Goal: Register for event/course

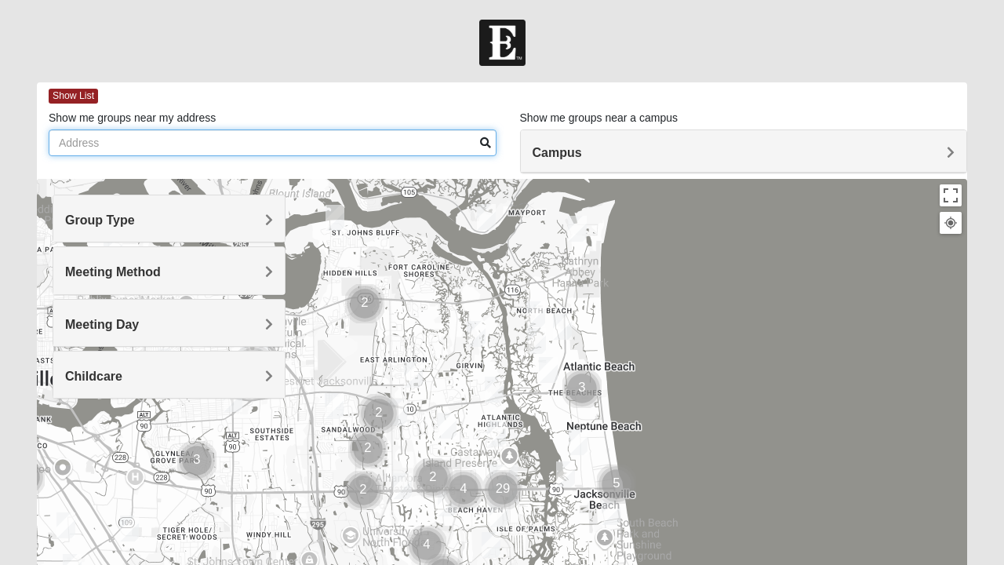
click at [253, 144] on input "Show me groups near my address" at bounding box center [273, 142] width 448 height 27
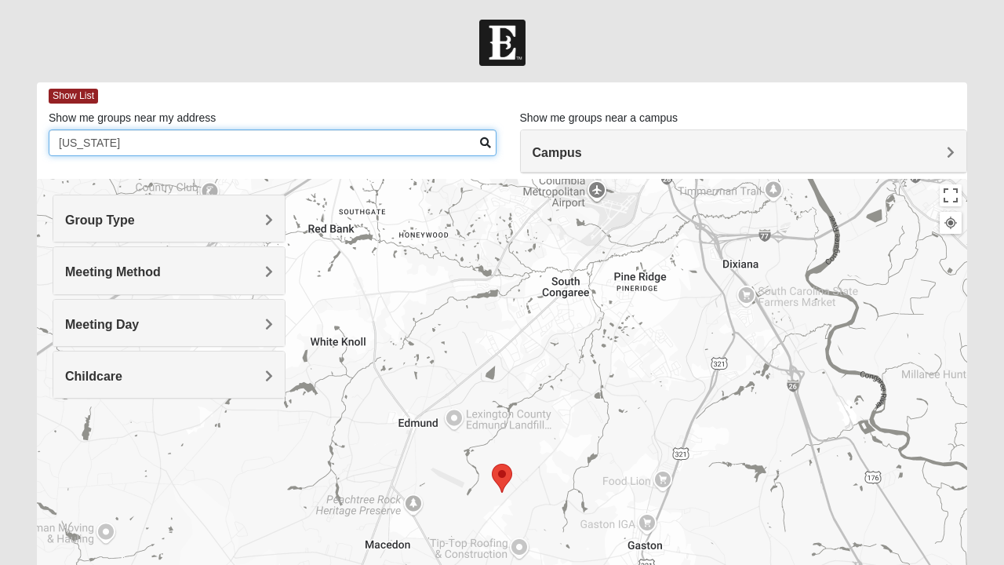
type input "South carolina"
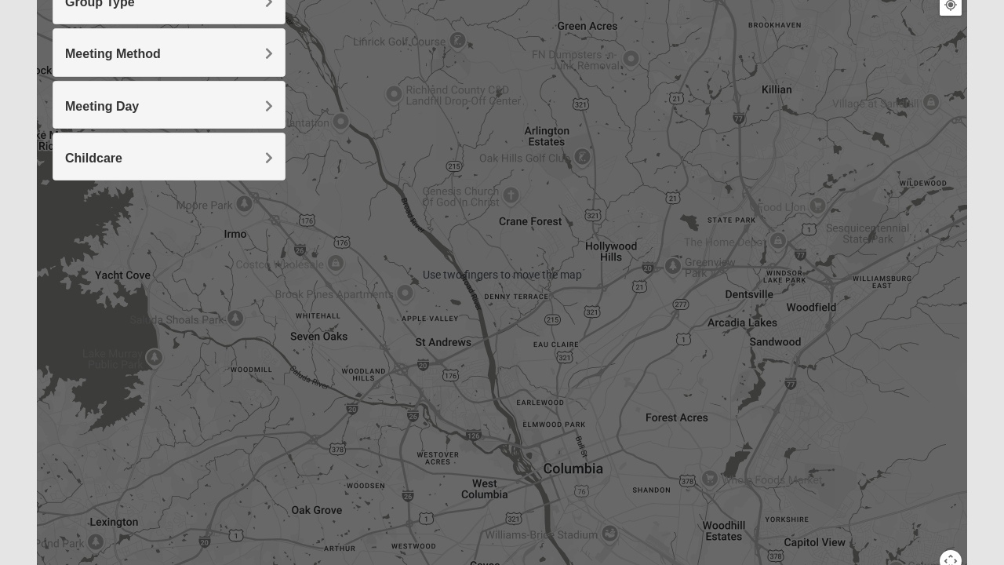
scroll to position [299, 0]
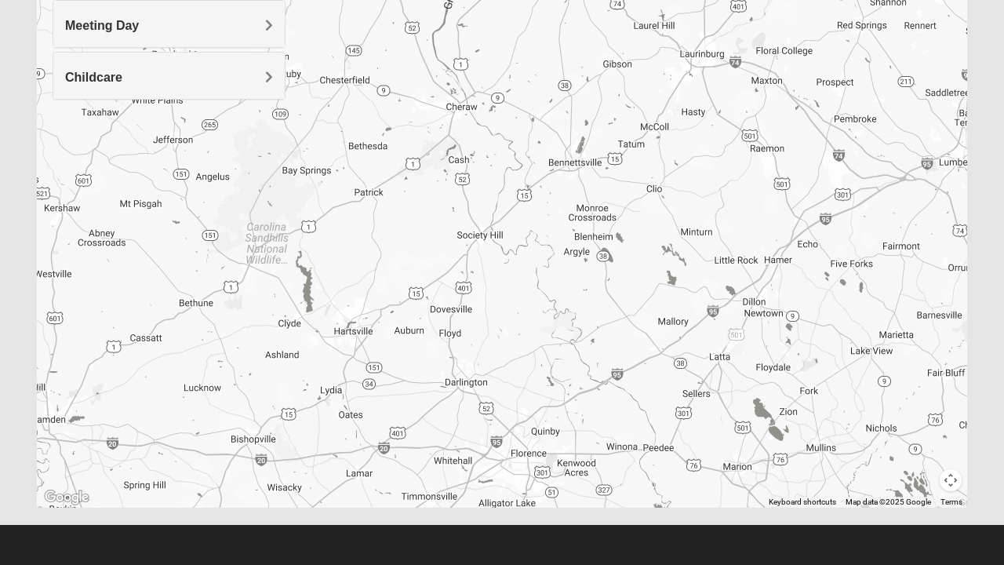
click at [730, 343] on img "Mixed Hensley 29571" at bounding box center [735, 341] width 31 height 38
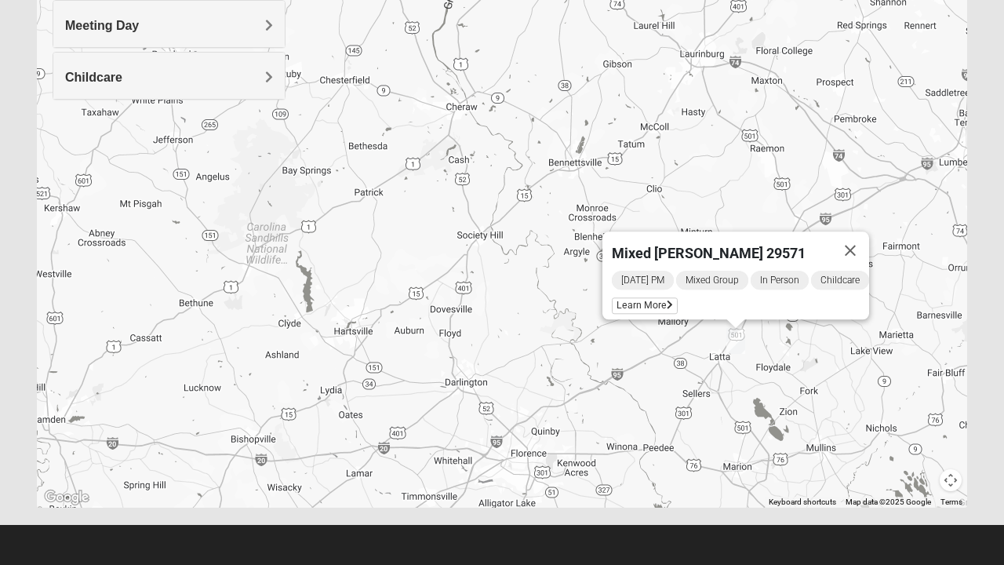
click at [869, 241] on button "Close" at bounding box center [851, 250] width 38 height 38
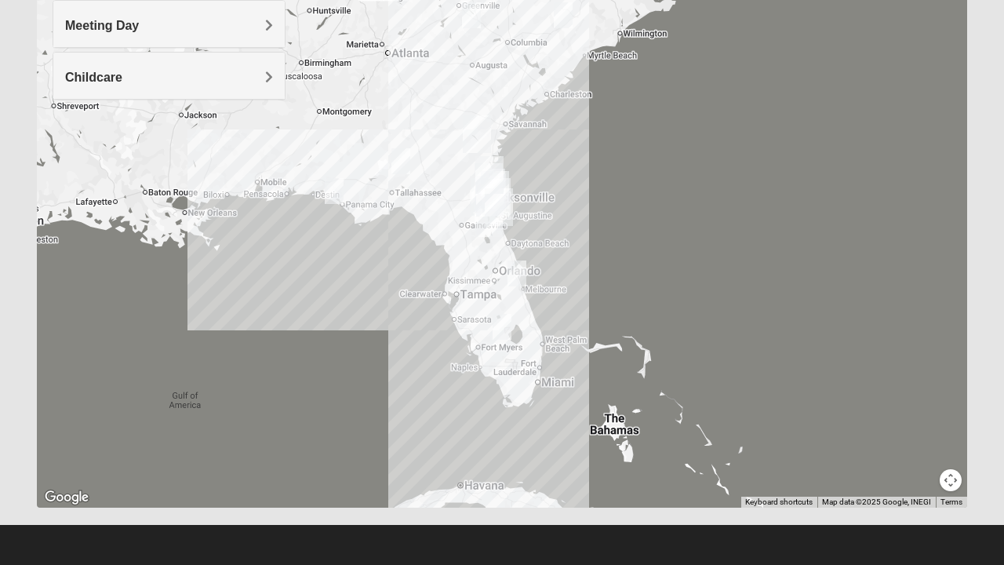
click at [943, 483] on button "Map camera controls" at bounding box center [951, 480] width 22 height 22
click at [921, 428] on button "Zoom in" at bounding box center [924, 425] width 22 height 22
click at [917, 420] on button "Zoom in" at bounding box center [924, 425] width 22 height 22
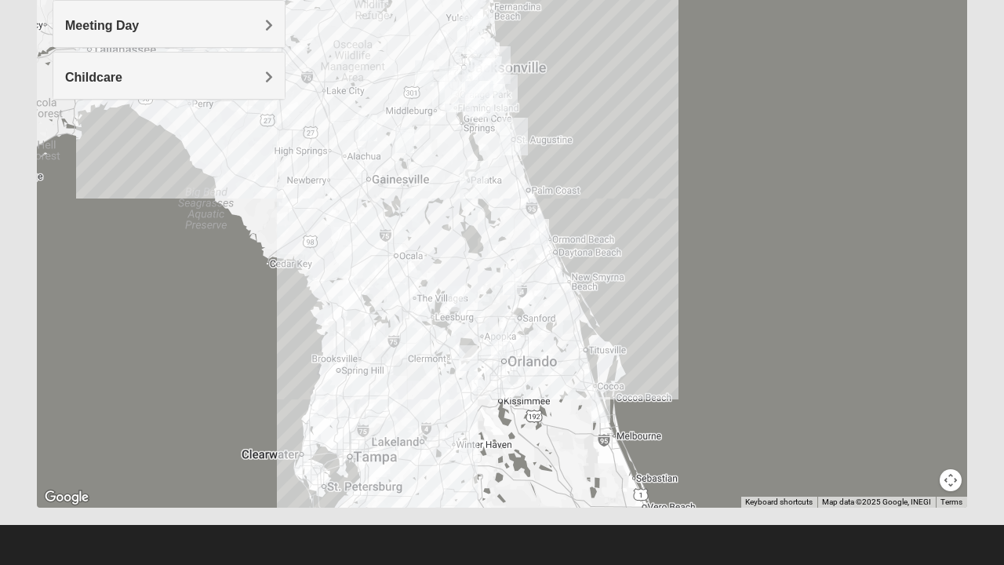
click at [471, 363] on img "Mixed Lange 34787" at bounding box center [468, 358] width 31 height 38
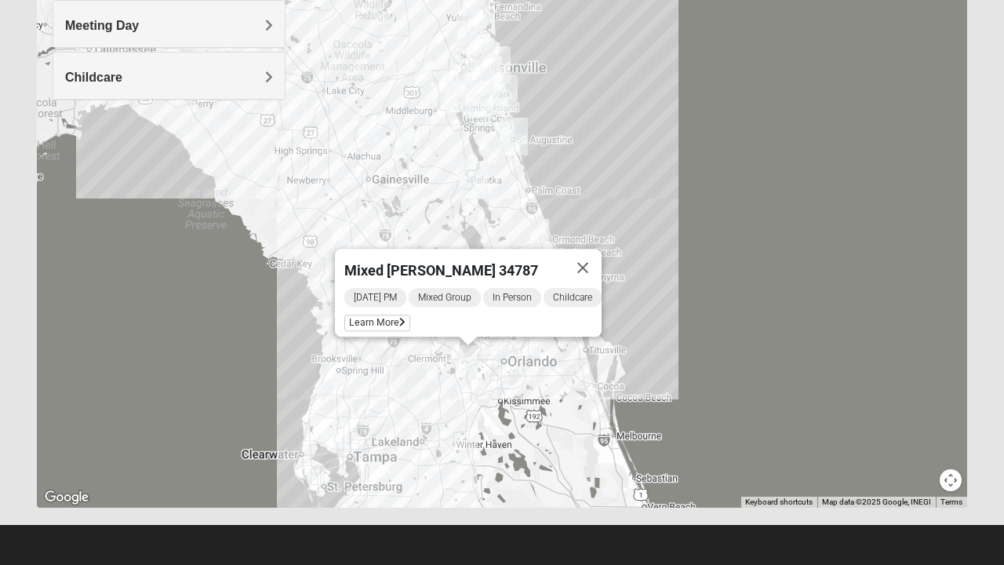
click at [384, 315] on span "Learn More" at bounding box center [377, 323] width 66 height 16
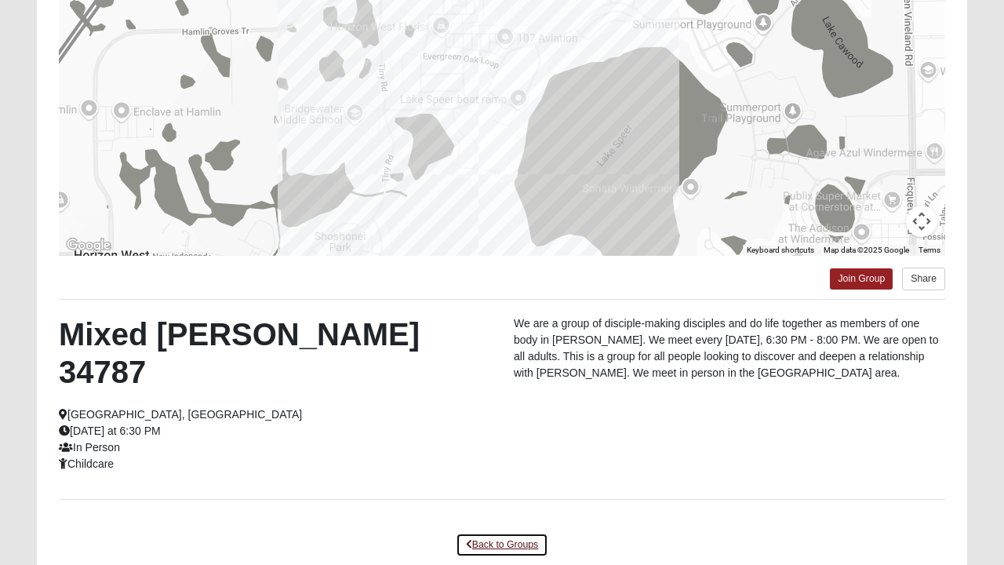
click at [483, 501] on link "Back to Groups" at bounding box center [502, 545] width 93 height 24
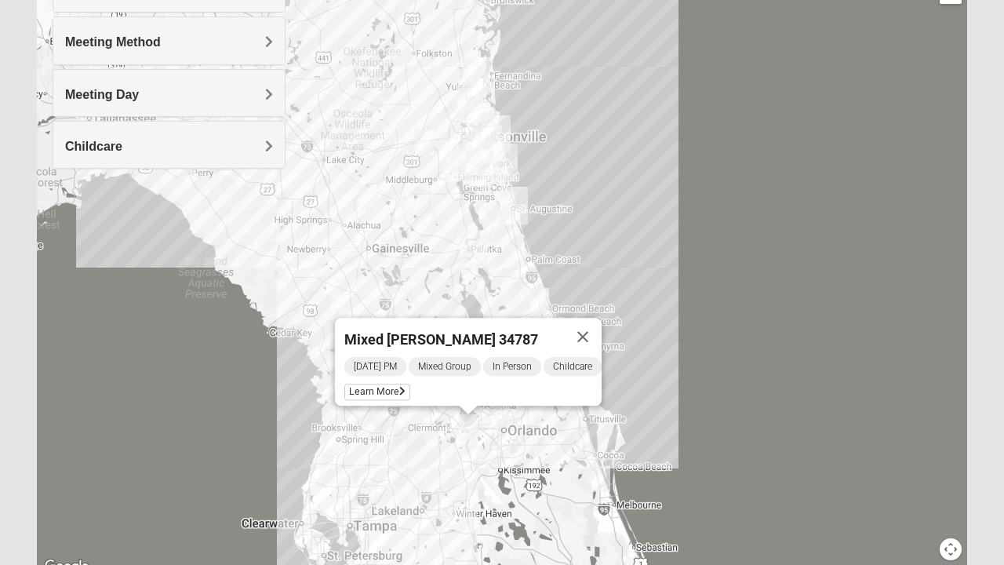
click at [596, 325] on button "Close" at bounding box center [583, 337] width 38 height 38
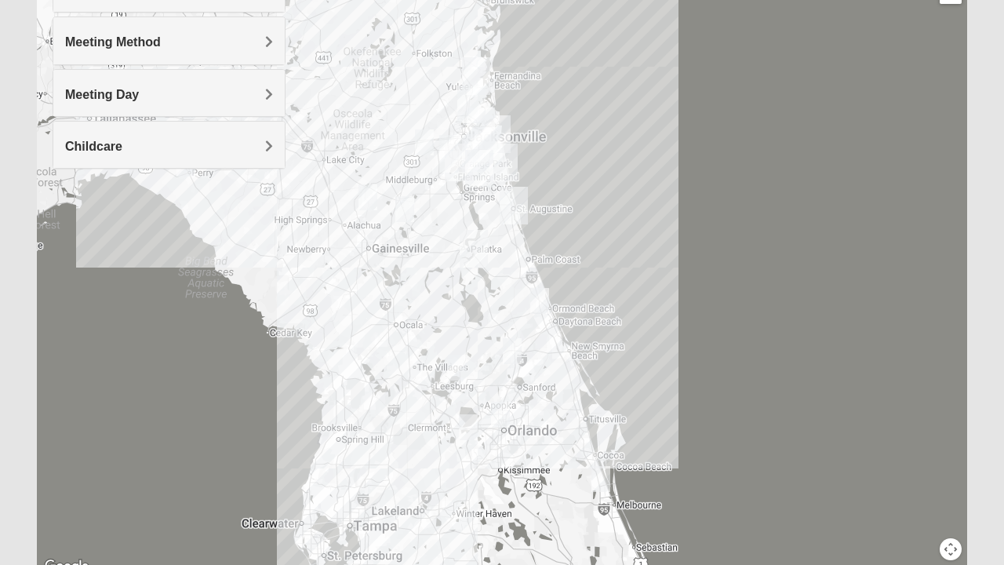
click at [501, 415] on img "Online Mixed Seitz 32804" at bounding box center [500, 414] width 31 height 38
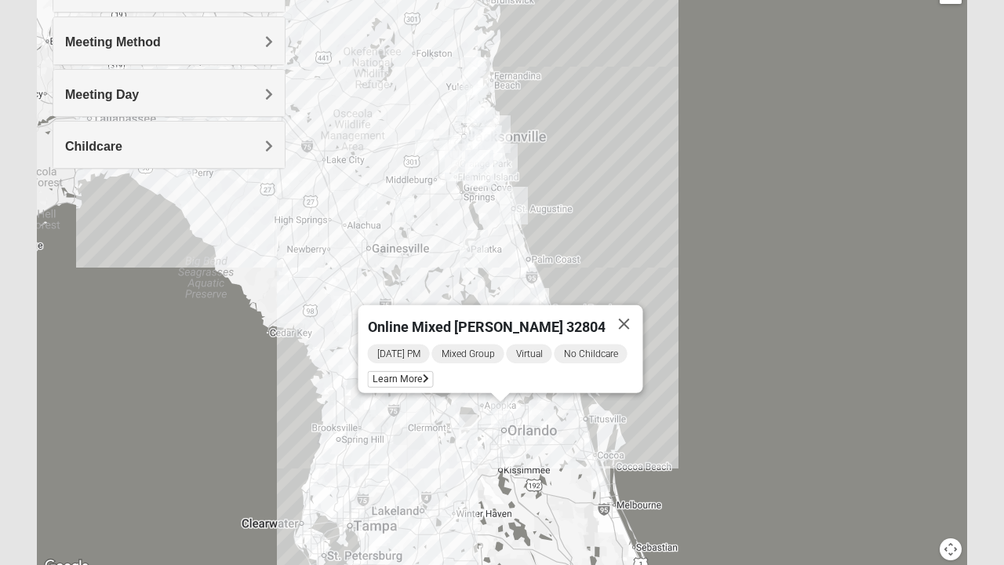
click at [401, 371] on span "Learn More" at bounding box center [401, 379] width 66 height 16
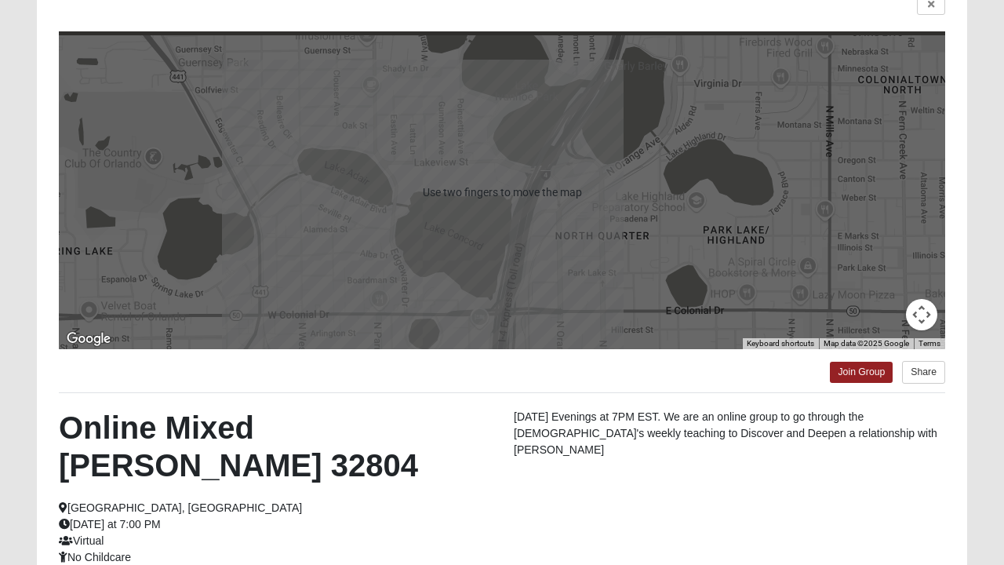
scroll to position [0, 0]
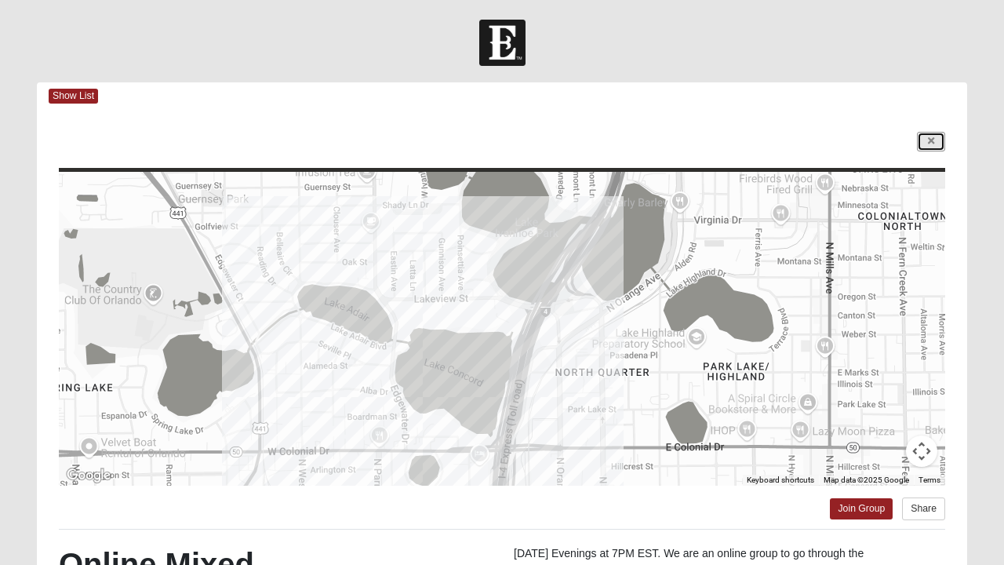
click at [937, 140] on link at bounding box center [931, 142] width 28 height 20
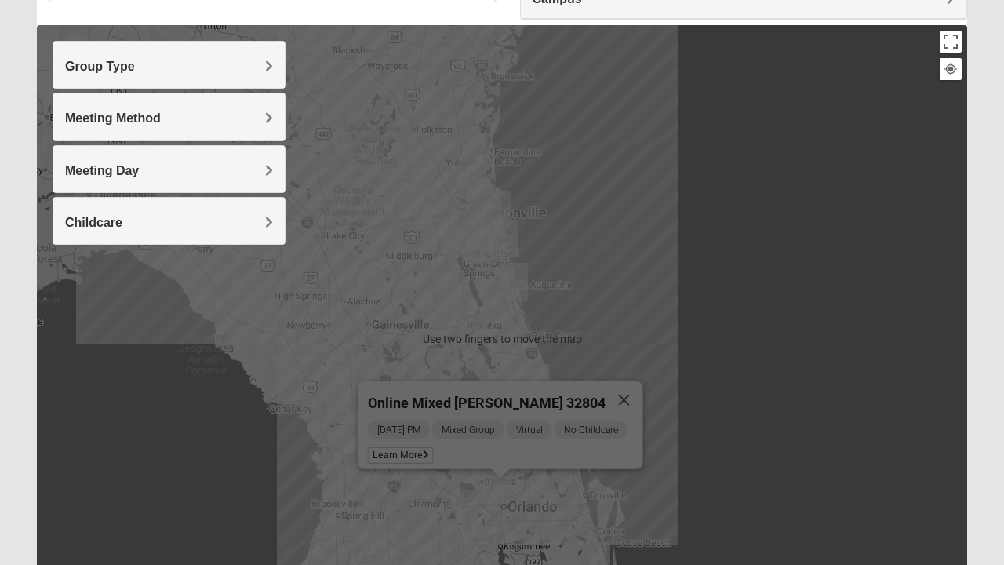
scroll to position [154, 0]
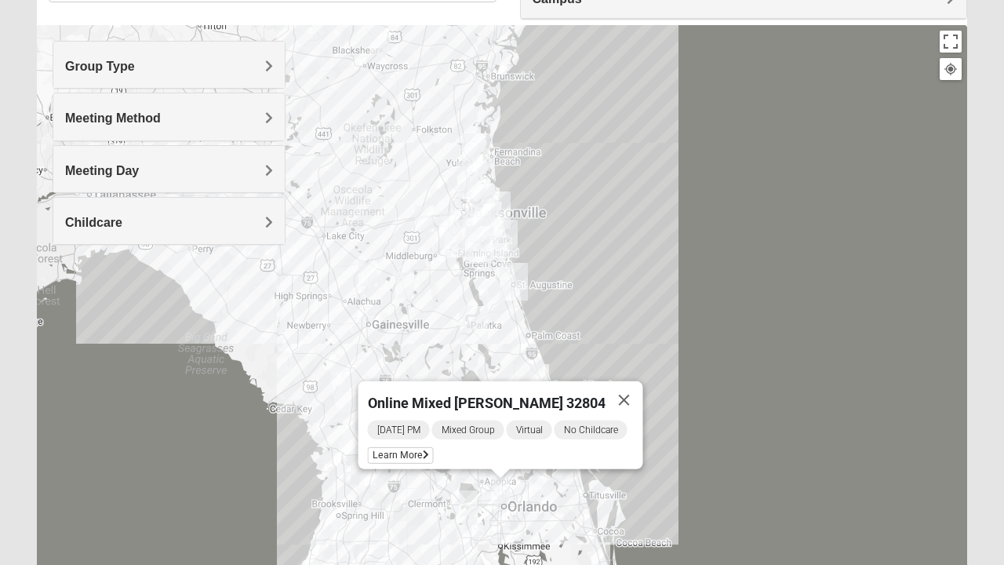
click at [634, 389] on button "Close" at bounding box center [625, 400] width 38 height 38
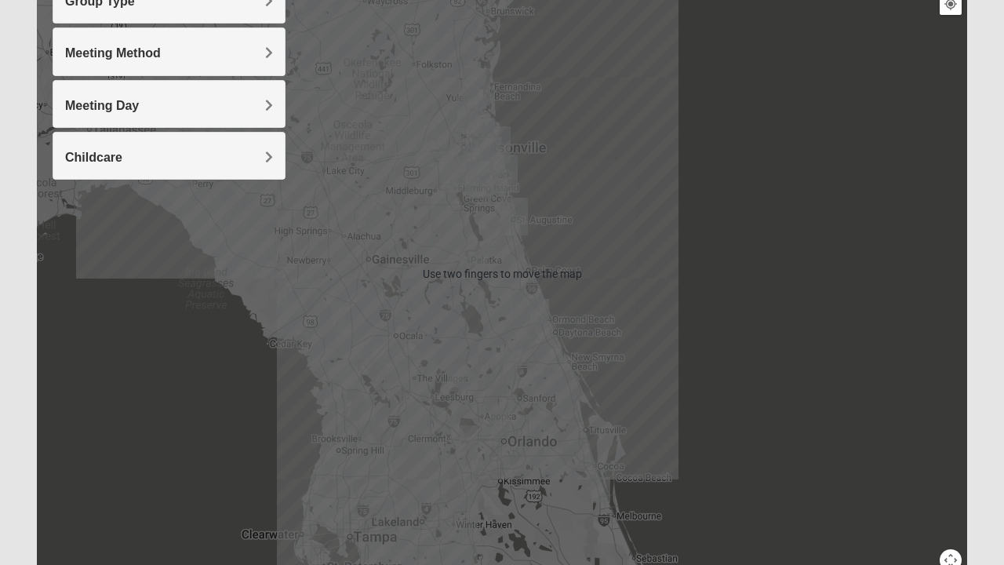
scroll to position [231, 0]
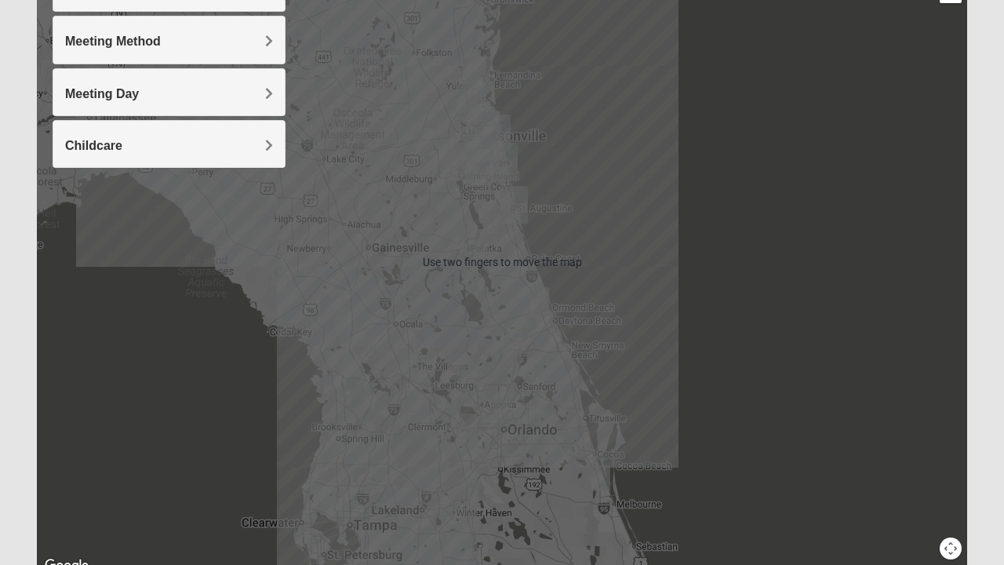
click at [474, 426] on img "Mixed Lange 34787" at bounding box center [468, 426] width 31 height 38
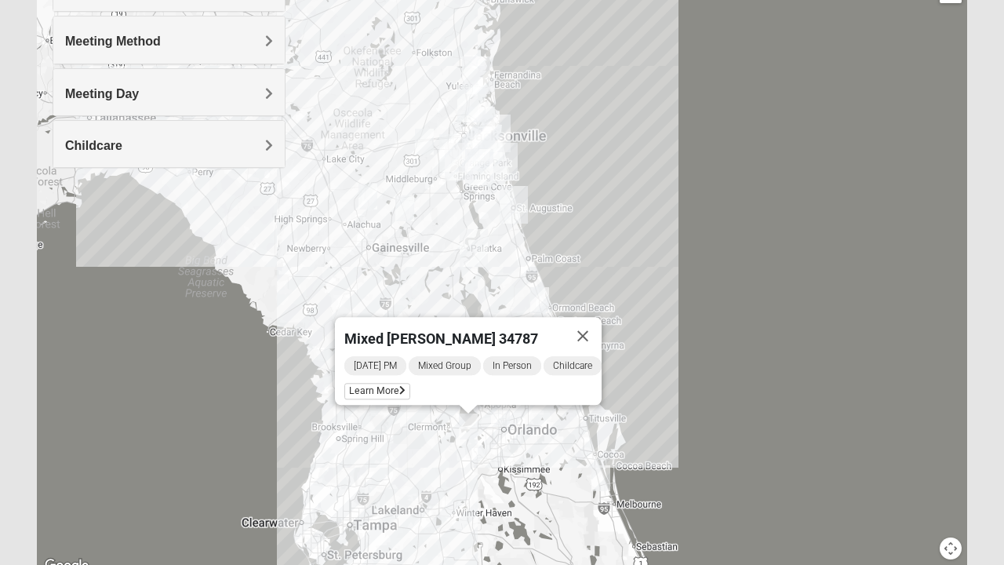
click at [399, 386] on icon at bounding box center [402, 390] width 6 height 9
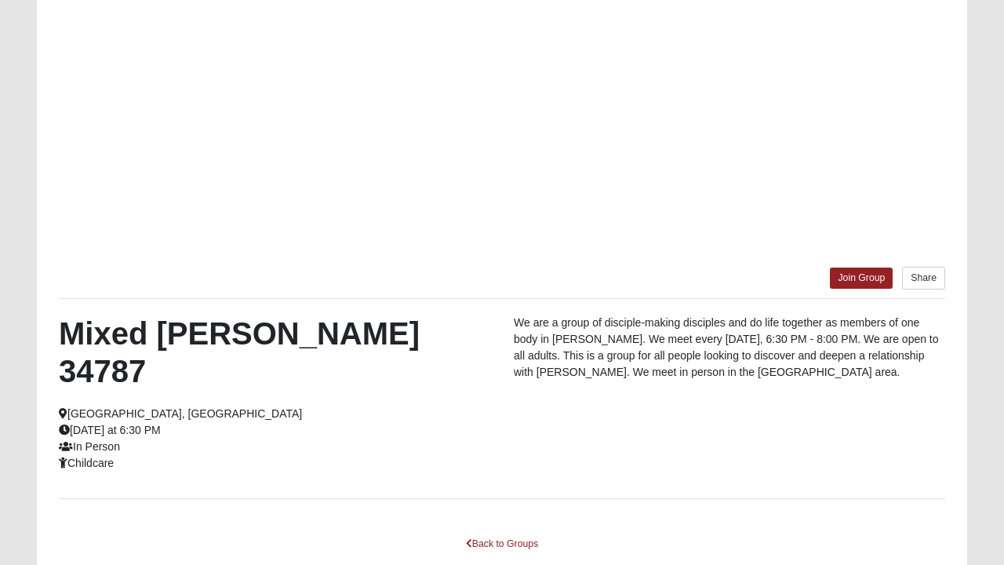
scroll to position [162, 0]
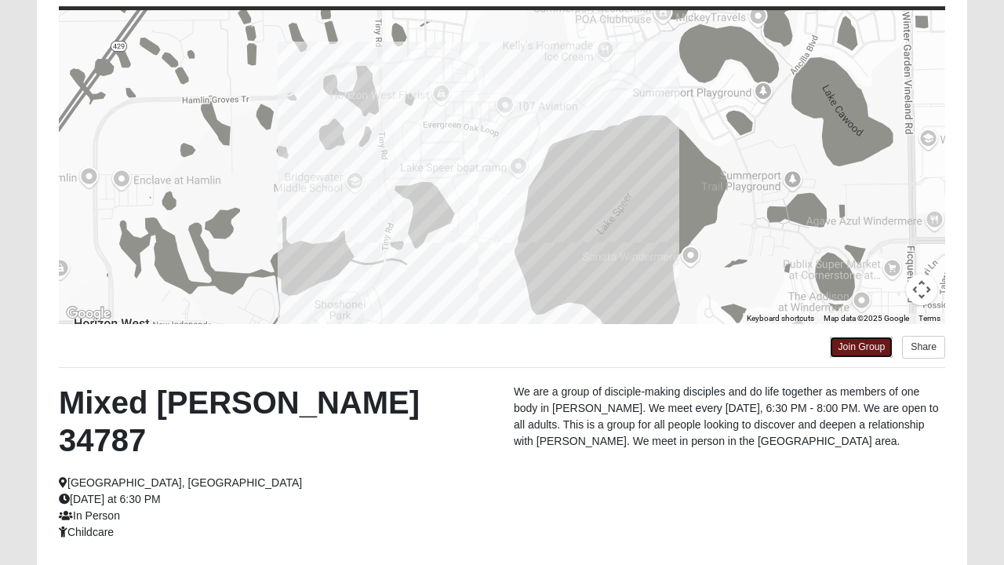
click at [867, 348] on link "Join Group" at bounding box center [861, 347] width 63 height 21
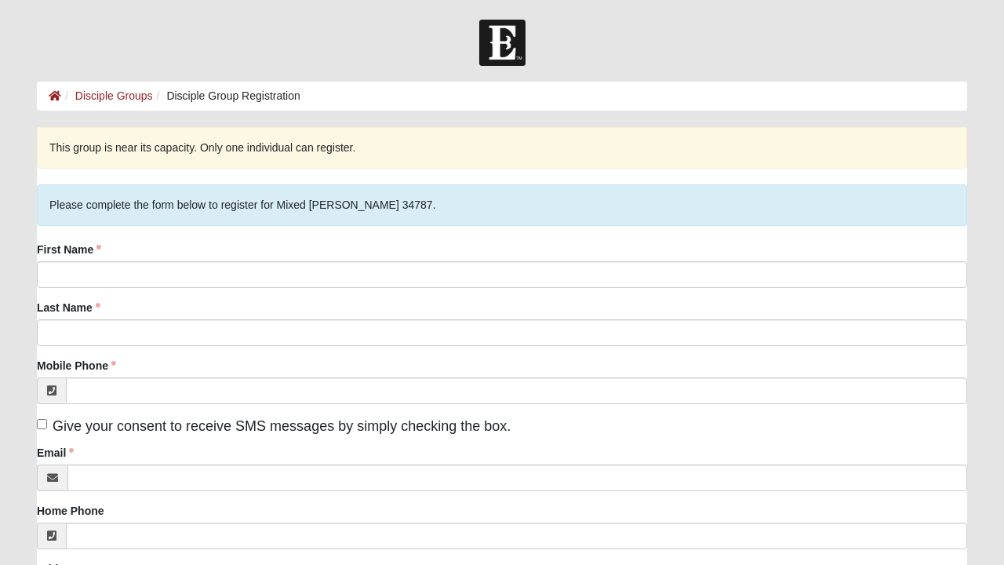
click at [845, 48] on div at bounding box center [502, 43] width 1004 height 46
click at [55, 94] on icon at bounding box center [55, 95] width 13 height 11
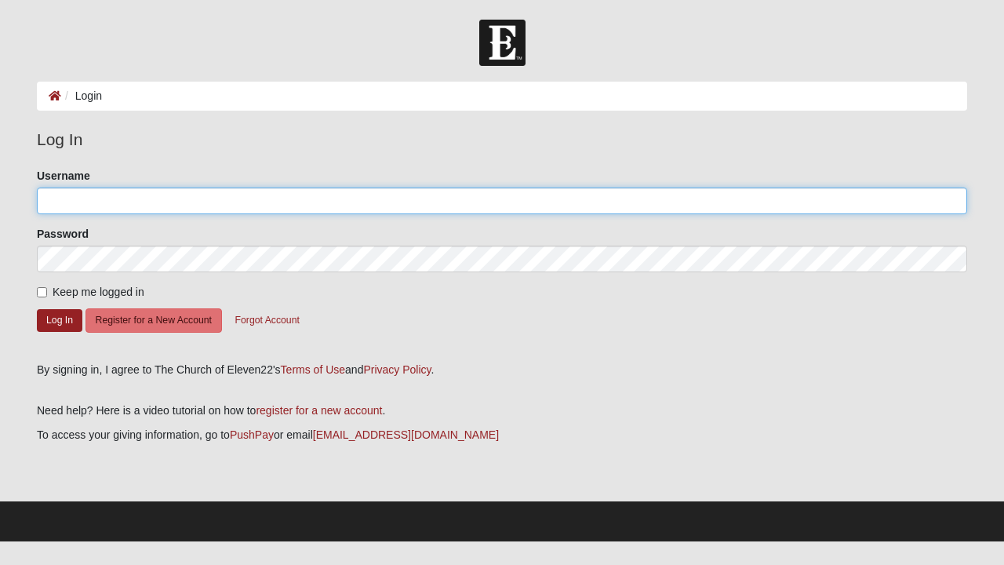
click at [767, 205] on input "Username" at bounding box center [502, 201] width 931 height 27
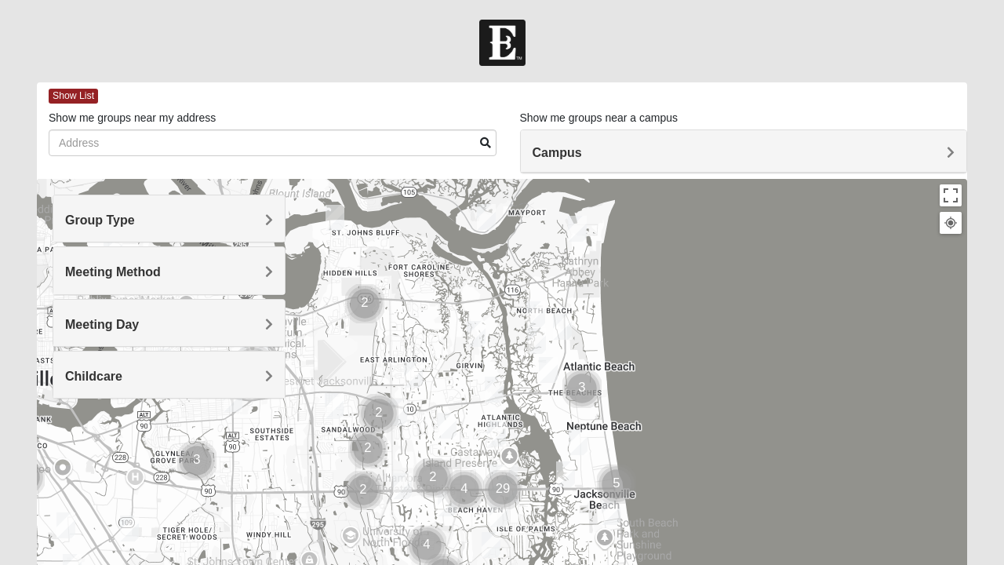
click at [259, 223] on h4 "Group Type" at bounding box center [169, 220] width 208 height 15
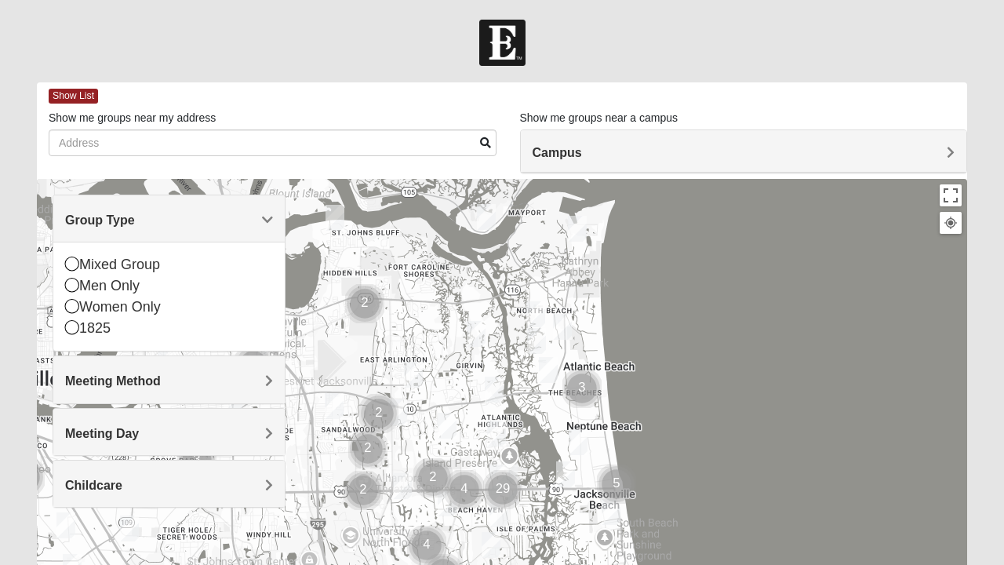
click at [77, 264] on icon at bounding box center [72, 264] width 14 height 14
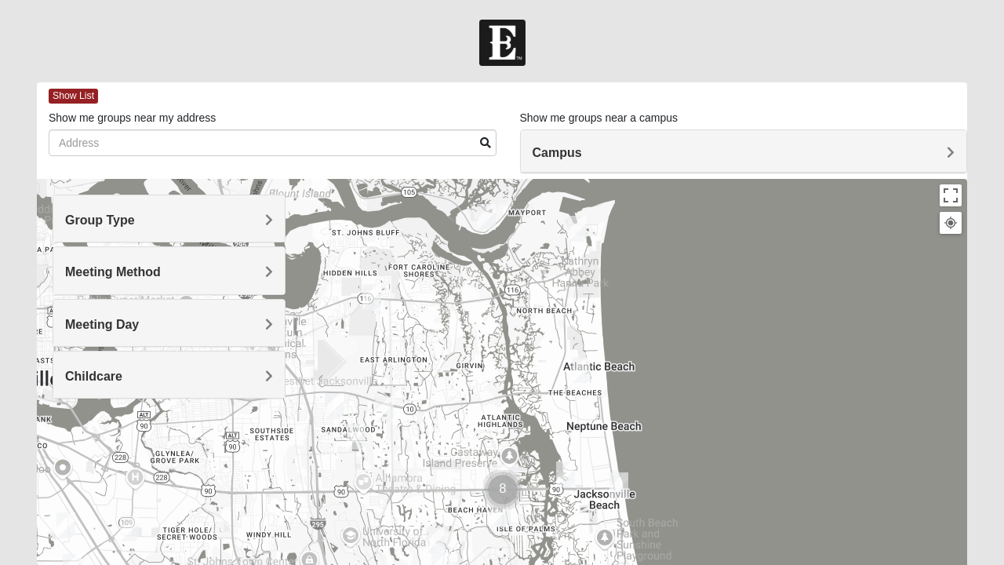
click at [253, 319] on h4 "Meeting Day" at bounding box center [169, 324] width 208 height 15
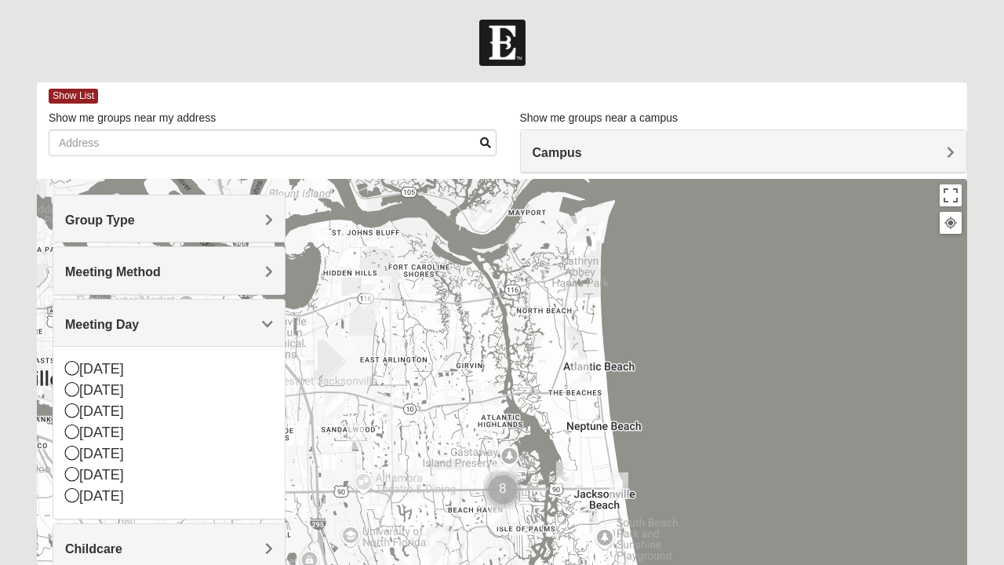
click at [72, 430] on icon at bounding box center [72, 432] width 14 height 14
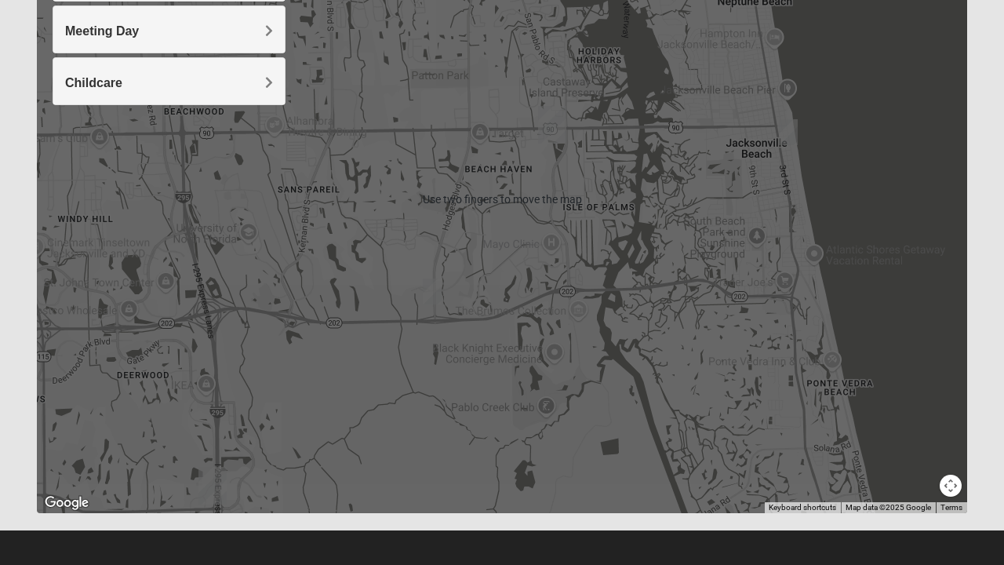
scroll to position [299, 0]
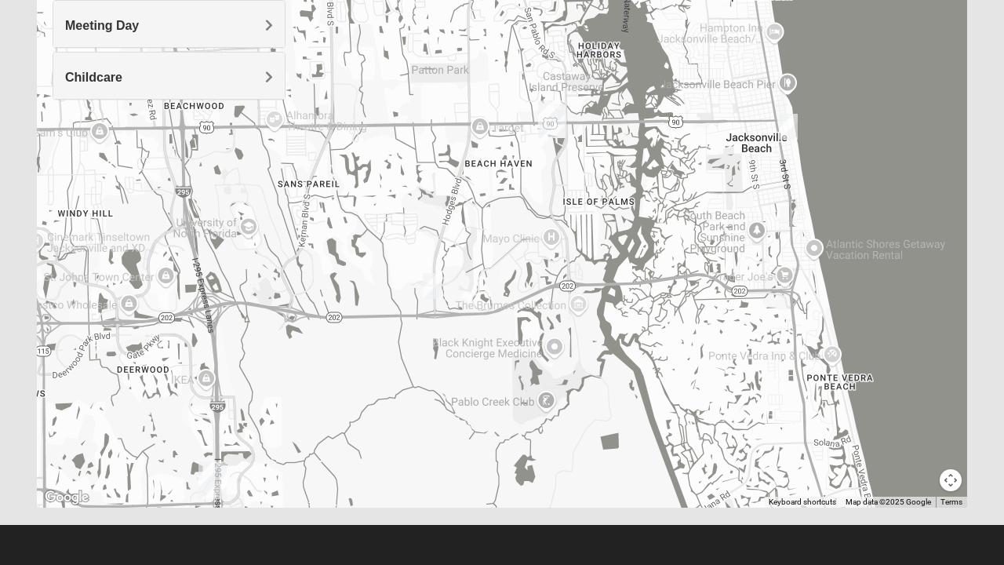
click at [428, 284] on img "Mixed Robertson 32224" at bounding box center [432, 286] width 31 height 38
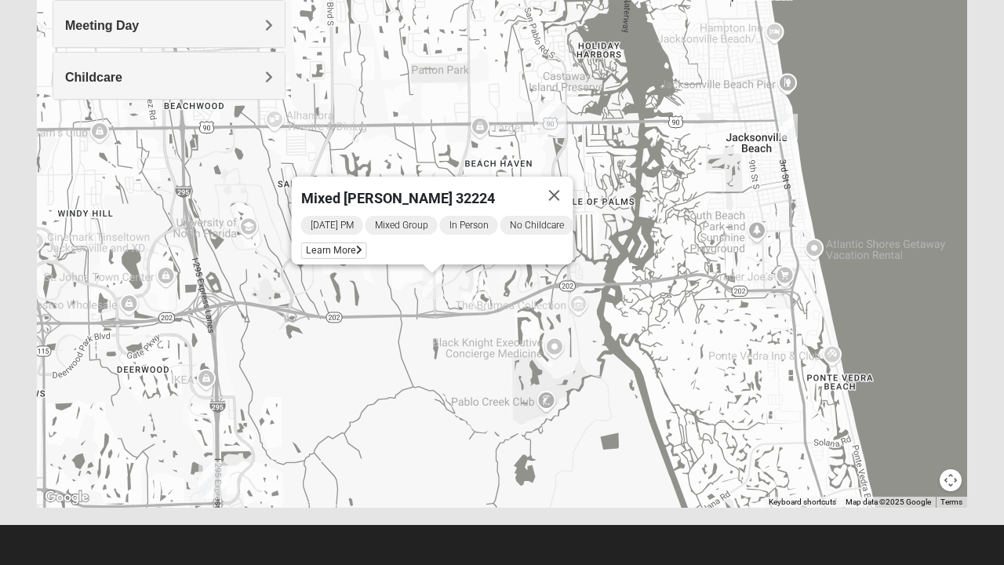
click at [332, 242] on span "Learn More" at bounding box center [334, 250] width 66 height 16
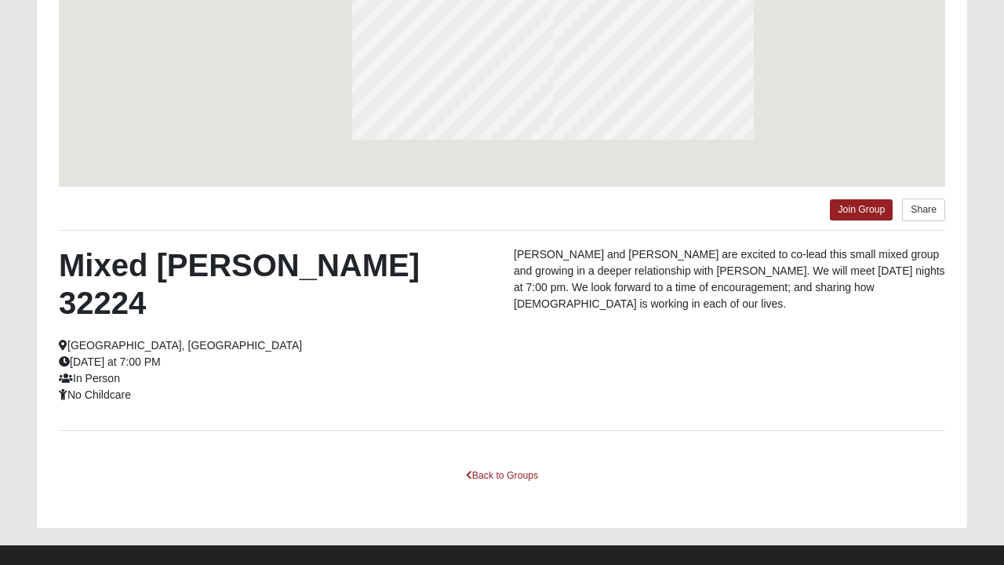
scroll to position [230, 0]
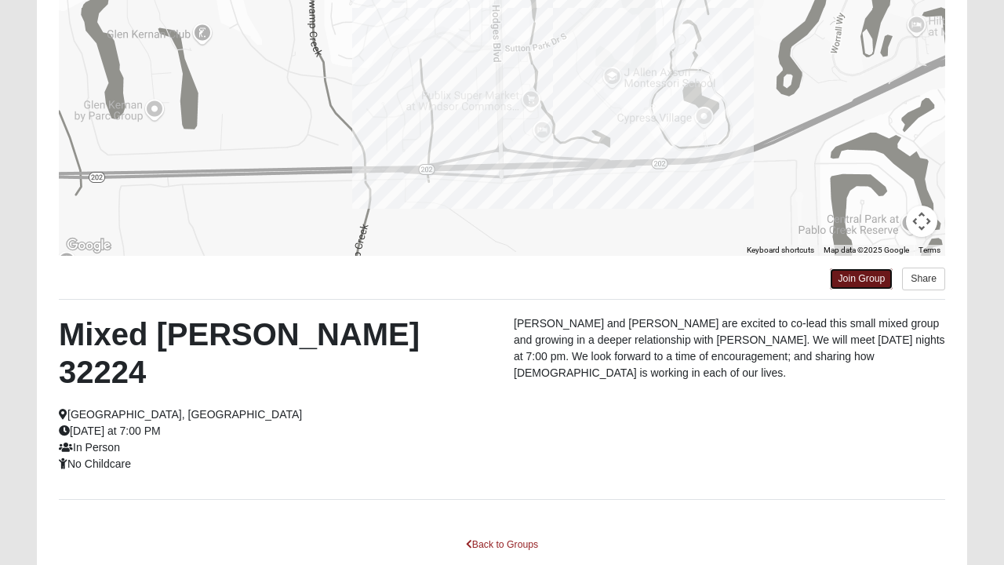
click at [863, 274] on link "Join Group" at bounding box center [861, 278] width 63 height 21
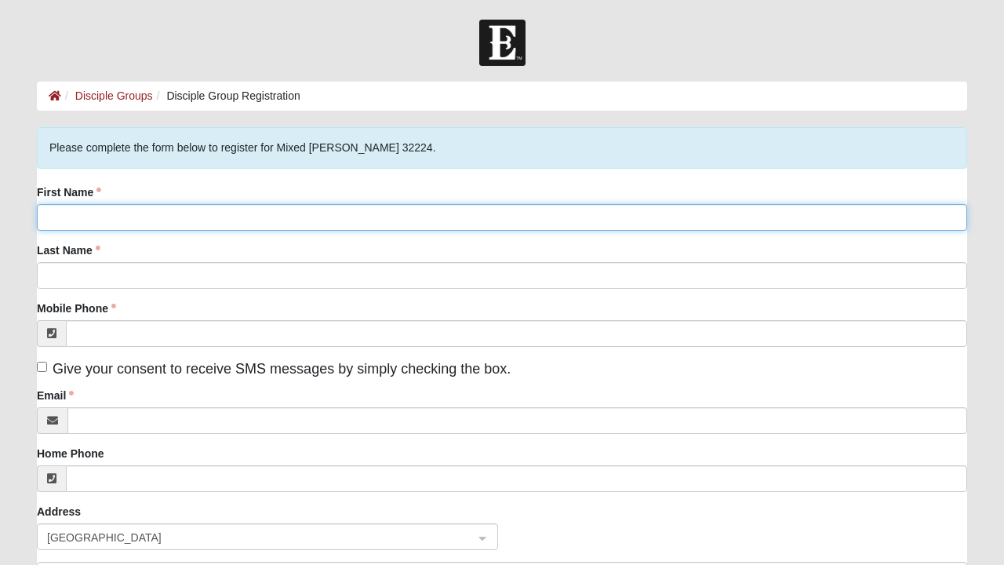
click at [89, 213] on input "First Name" at bounding box center [502, 217] width 931 height 27
type input "Diane"
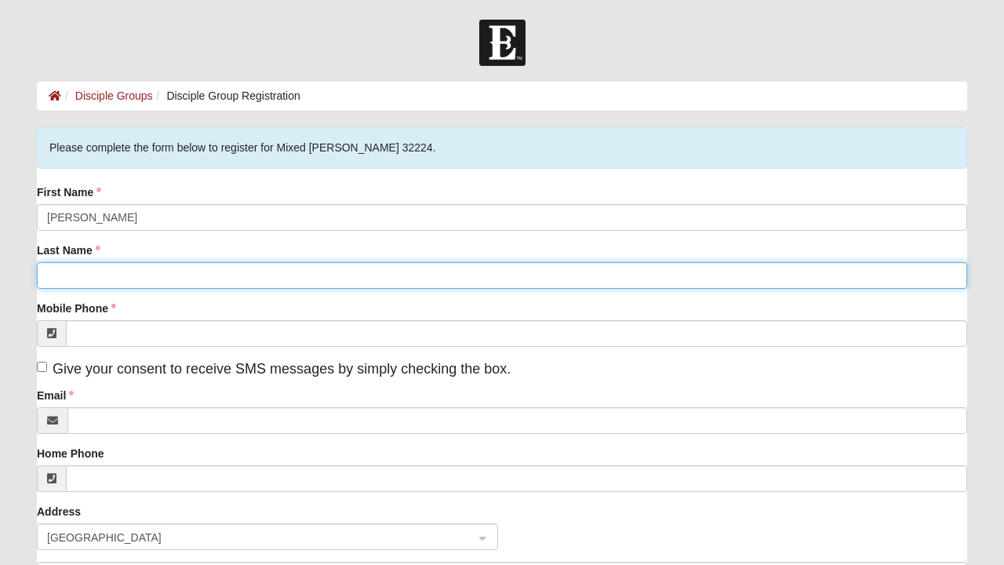
click at [77, 272] on input "Last Name" at bounding box center [502, 275] width 931 height 27
type input "Buckner"
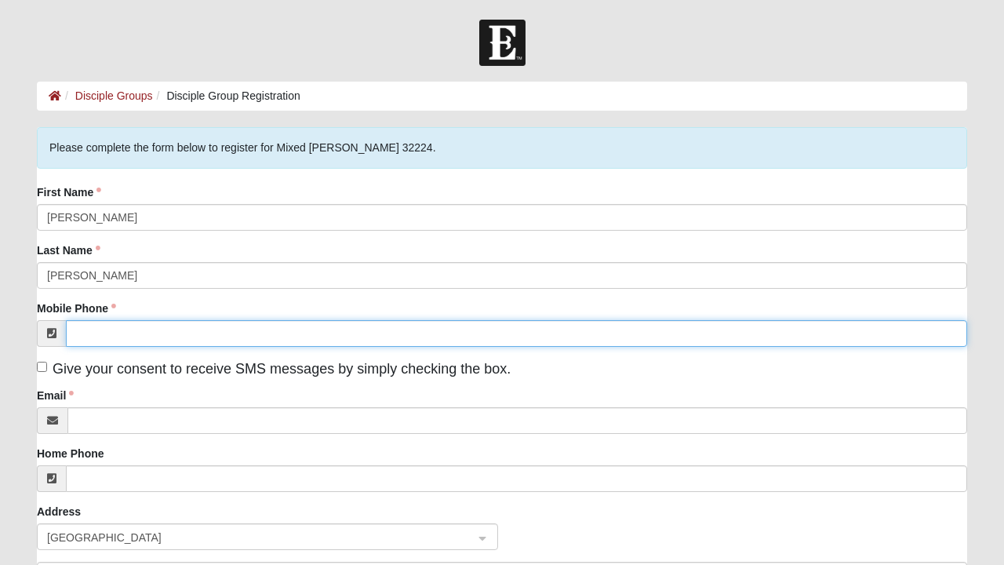
click at [92, 328] on input "Mobile Phone" at bounding box center [517, 333] width 902 height 27
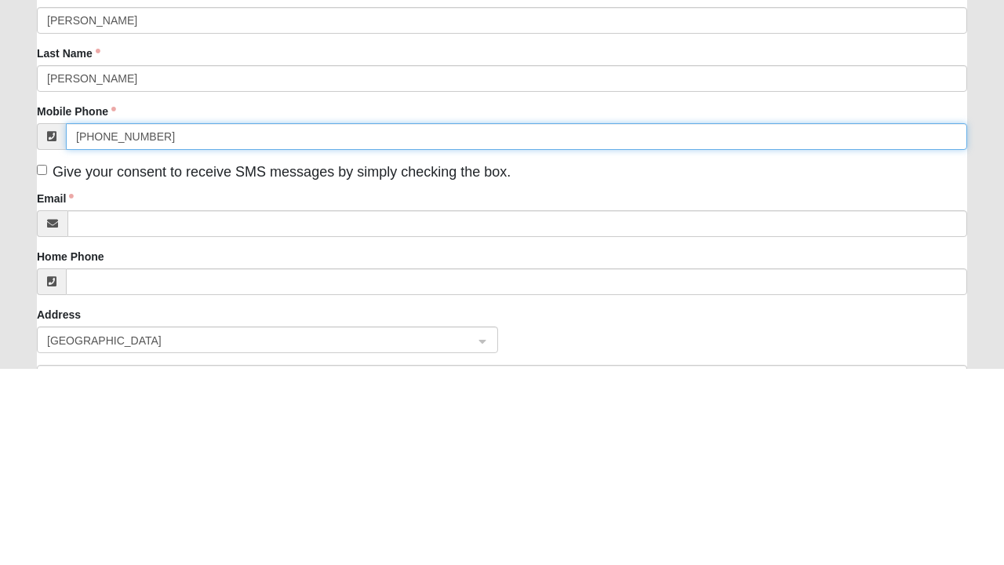
scroll to position [2, 0]
type input "(904) 613-8505"
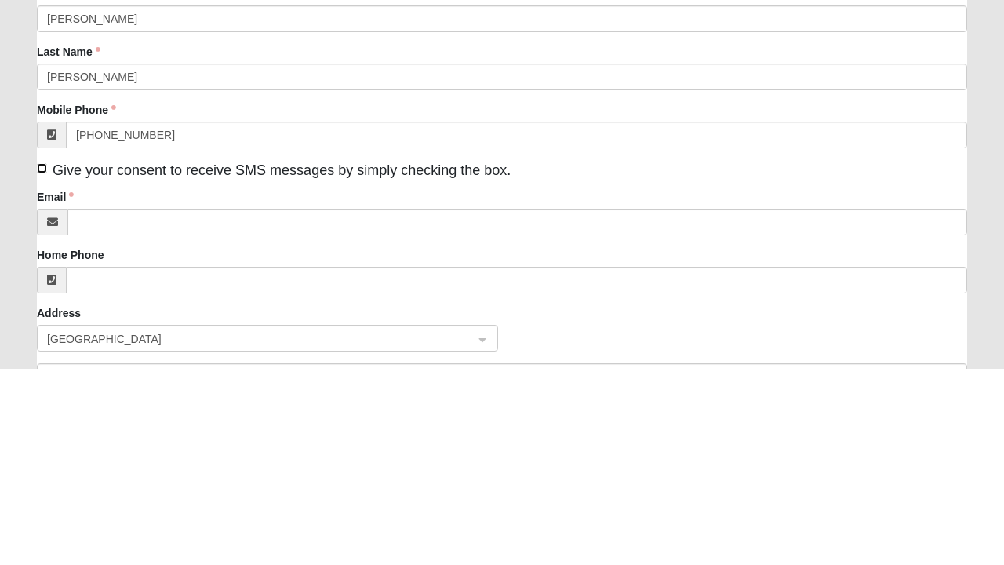
click at [42, 363] on input "Give your consent to receive SMS messages by simply checking the box." at bounding box center [42, 365] width 10 height 10
checkbox input "true"
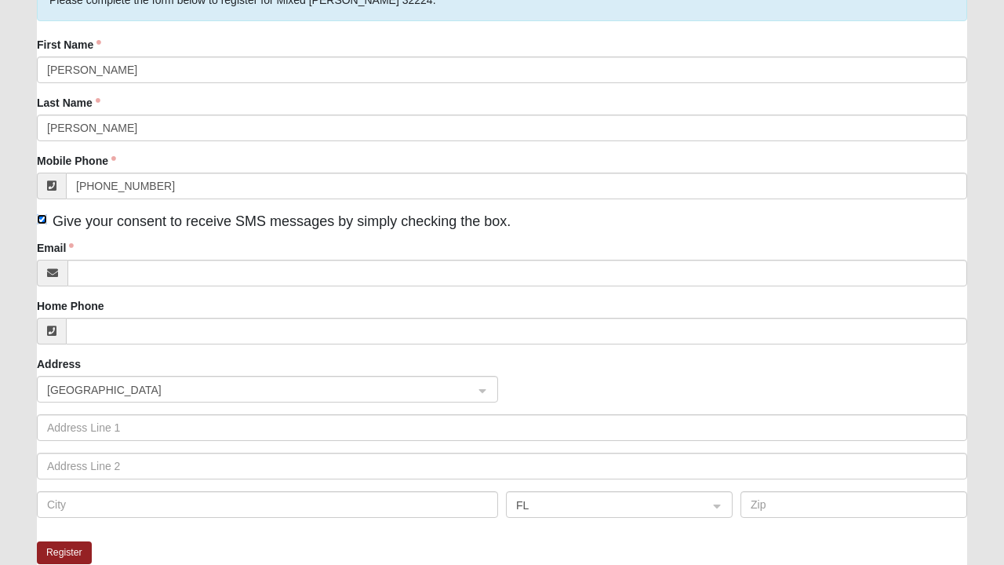
scroll to position [151, 0]
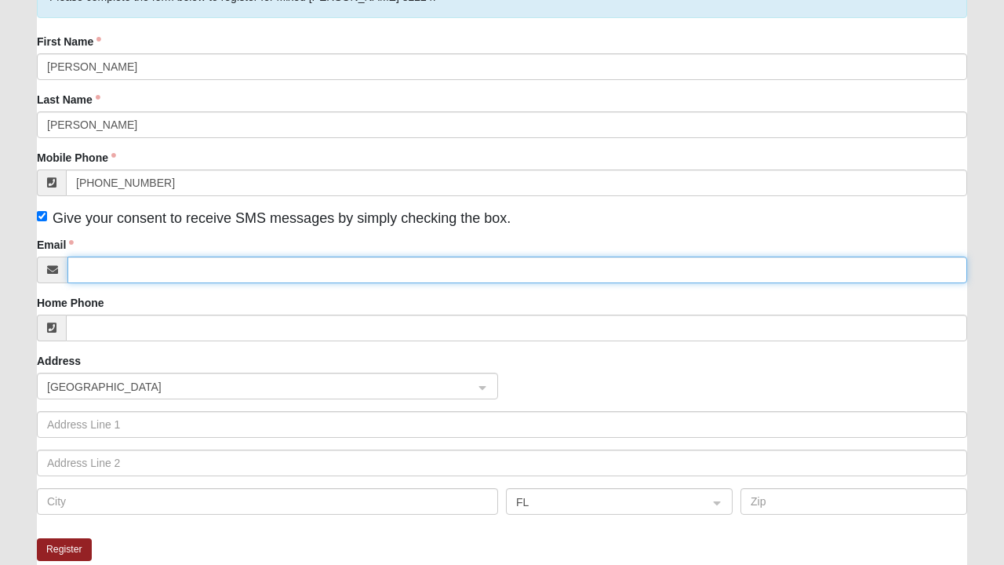
click at [92, 275] on input "Email" at bounding box center [517, 270] width 900 height 27
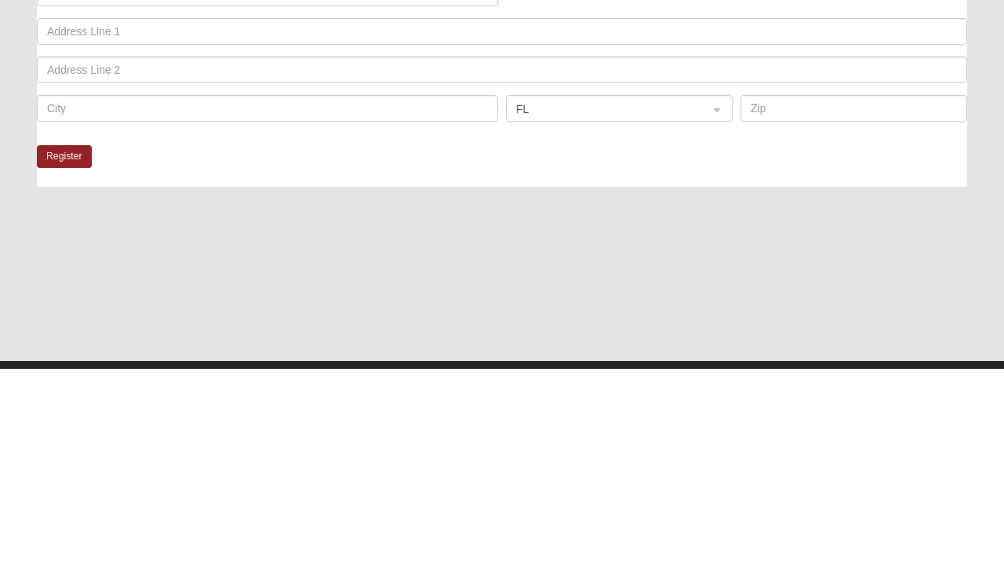
type input "di.buckner1901@gmail.com"
click at [66, 348] on button "Register" at bounding box center [64, 353] width 55 height 23
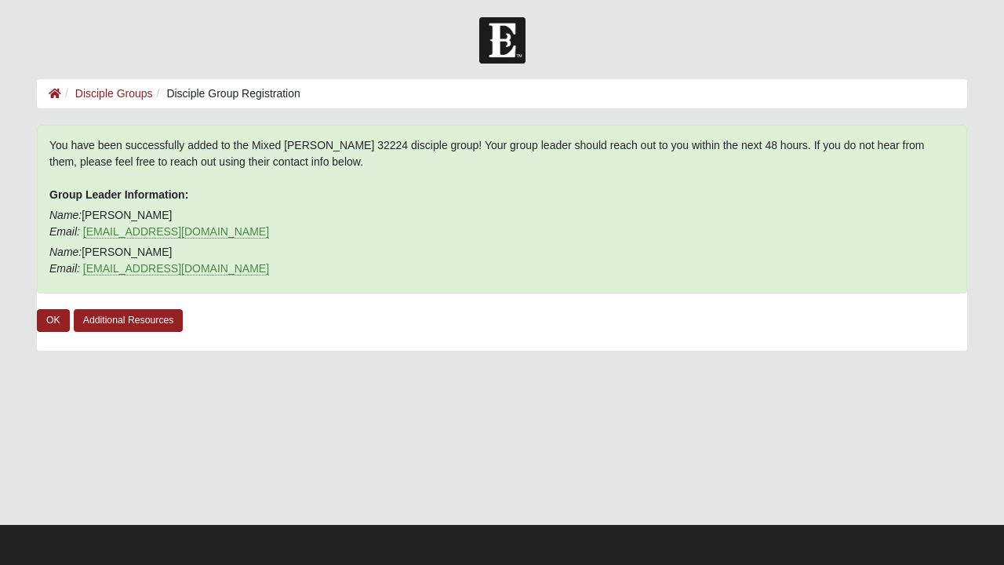
scroll to position [2, 0]
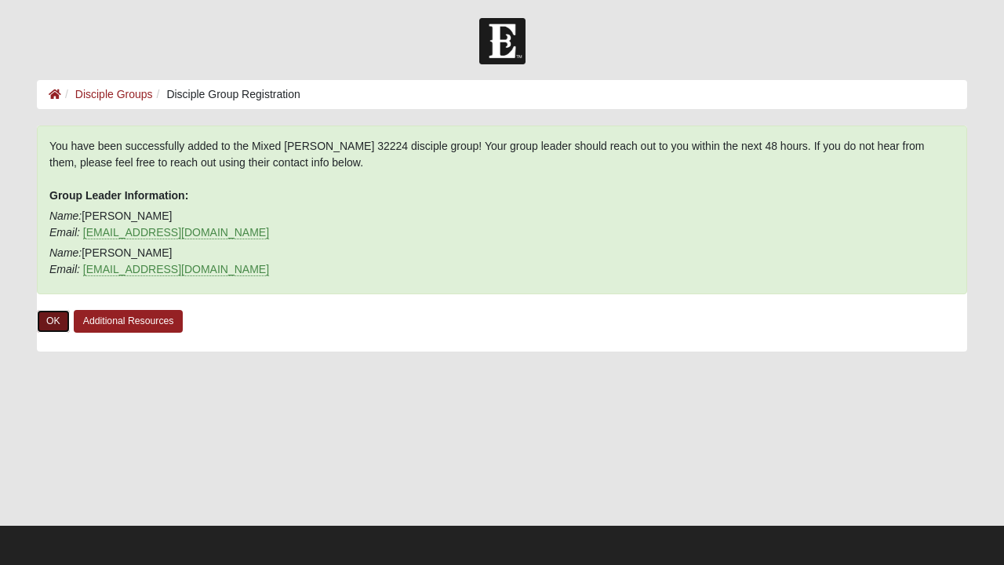
click at [45, 314] on link "OK" at bounding box center [53, 321] width 33 height 23
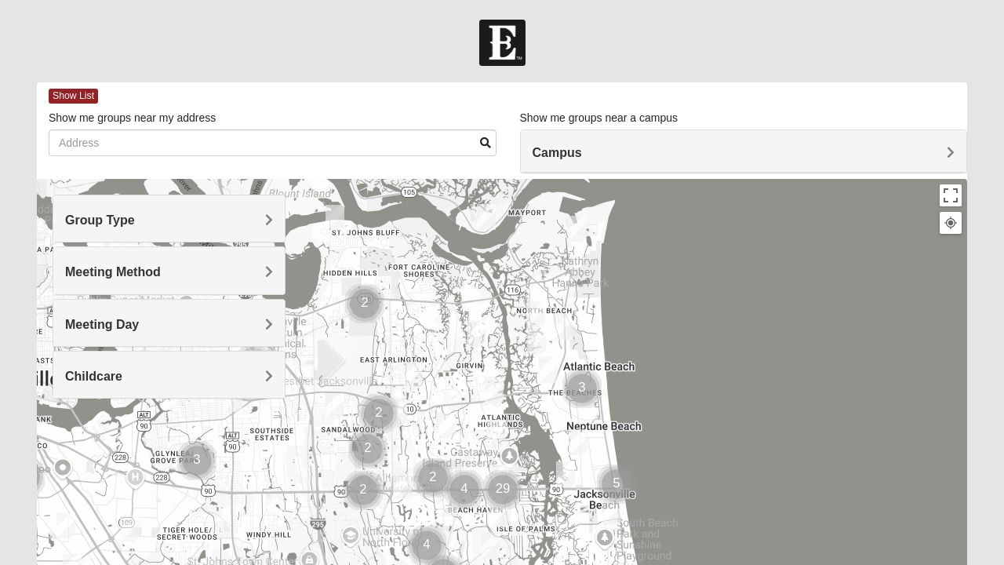
click at [173, 266] on h4 "Meeting Method" at bounding box center [169, 271] width 208 height 15
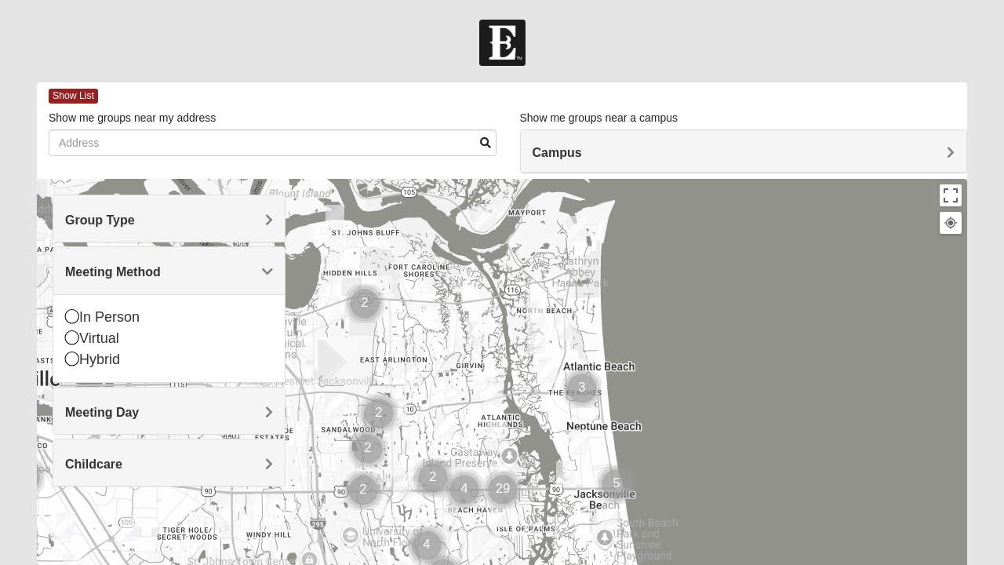
click at [196, 264] on h4 "Meeting Method" at bounding box center [169, 271] width 208 height 15
